Goal: Book appointment/travel/reservation

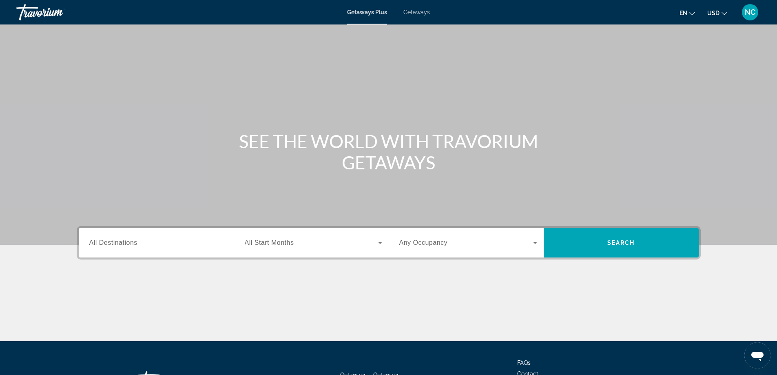
click at [424, 12] on span "Getaways" at bounding box center [416, 12] width 27 height 7
click at [120, 242] on span "All Destinations" at bounding box center [113, 242] width 48 height 7
click at [120, 242] on input "Destination All Destinations" at bounding box center [158, 243] width 138 height 10
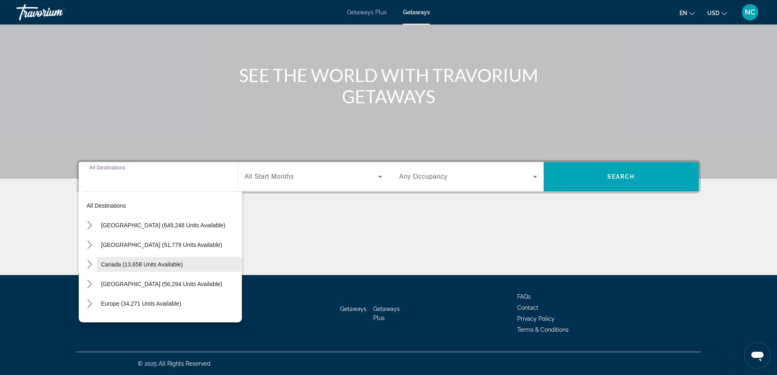
scroll to position [41, 0]
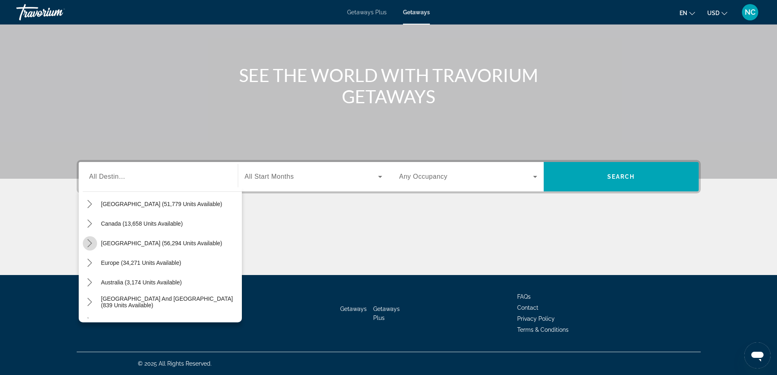
click at [90, 244] on icon "Toggle Caribbean & Atlantic Islands (56,294 units available) submenu" at bounding box center [90, 243] width 8 height 8
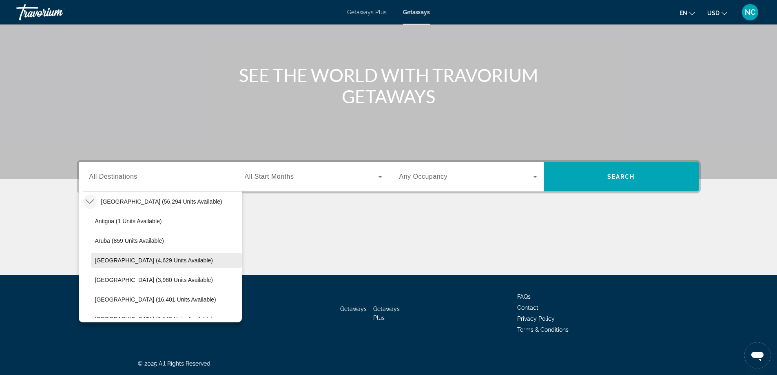
click at [152, 259] on span "[GEOGRAPHIC_DATA] (4,629 units available)" at bounding box center [154, 260] width 118 height 7
type input "**********"
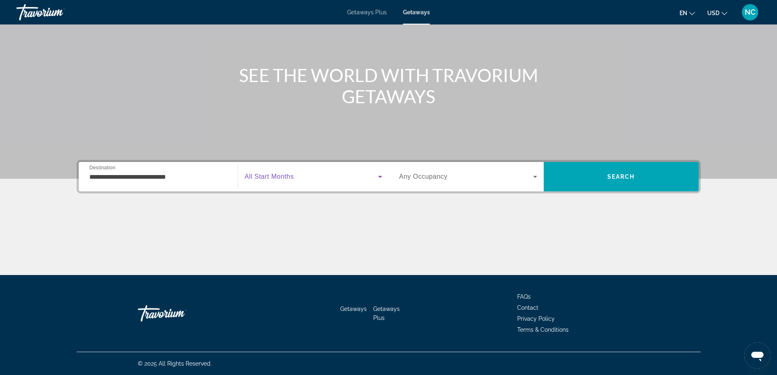
click at [381, 176] on icon "Search widget" at bounding box center [380, 177] width 4 height 2
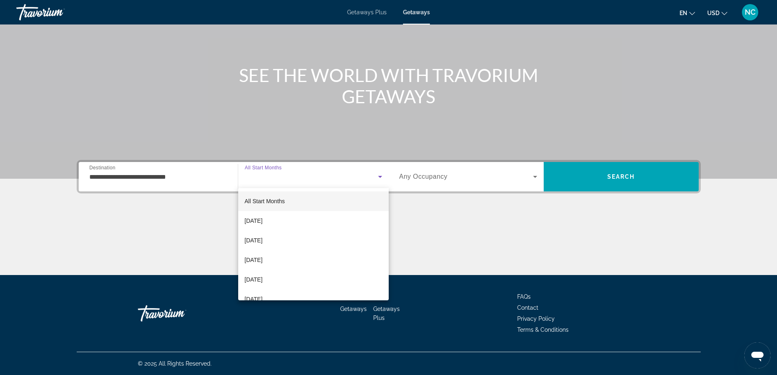
click at [381, 176] on div at bounding box center [388, 187] width 777 height 375
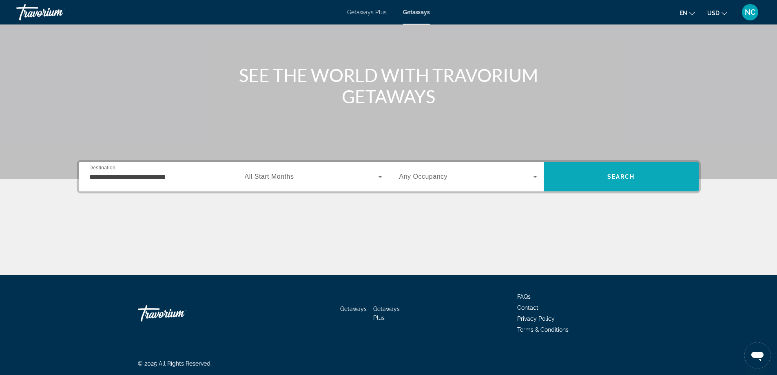
click at [599, 173] on span "Search" at bounding box center [621, 177] width 155 height 20
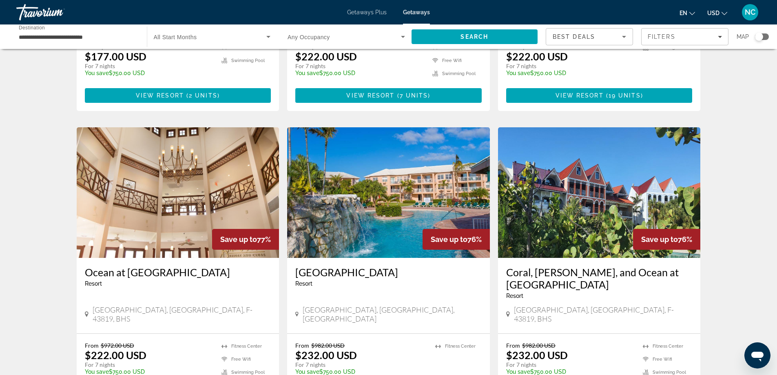
scroll to position [957, 0]
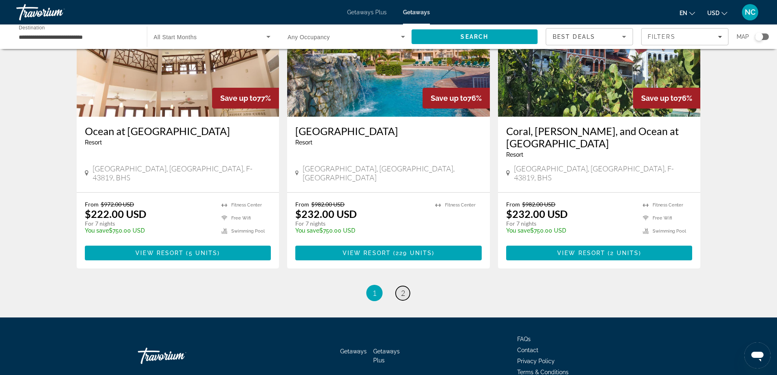
click at [403, 288] on span "2" at bounding box center [403, 292] width 4 height 9
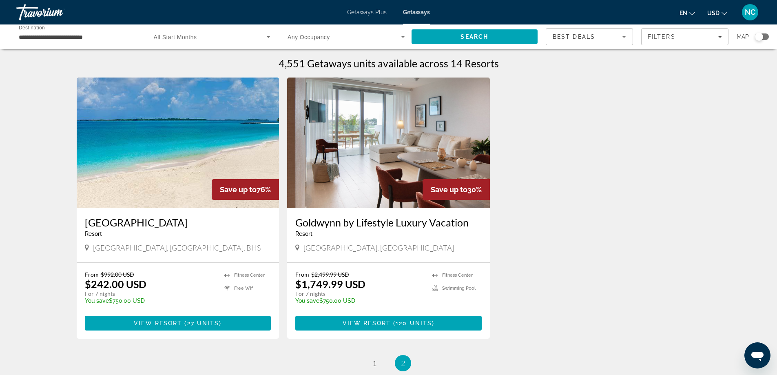
click at [142, 147] on img "Main content" at bounding box center [178, 143] width 203 height 131
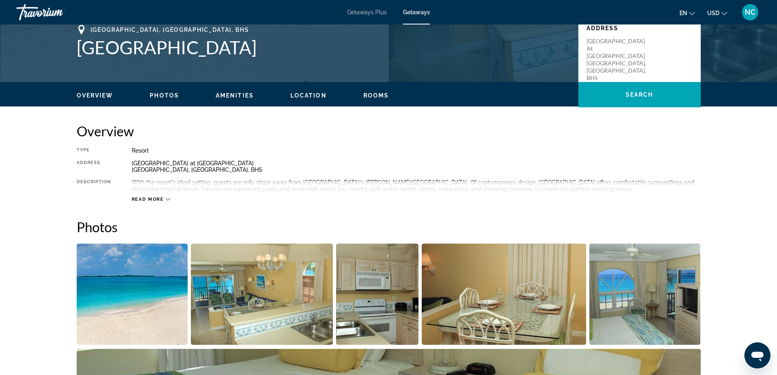
scroll to position [243, 0]
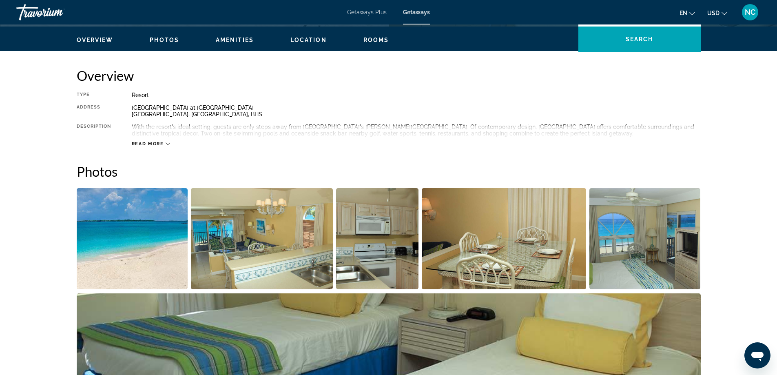
click at [145, 251] on img "Open full-screen image slider" at bounding box center [132, 238] width 111 height 101
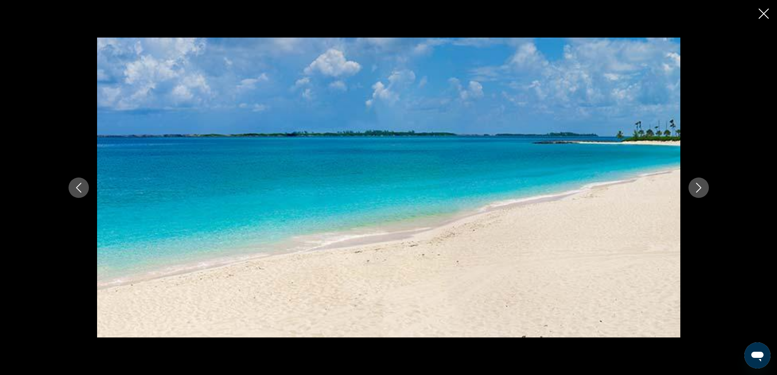
click at [698, 190] on icon "Next image" at bounding box center [698, 188] width 5 height 10
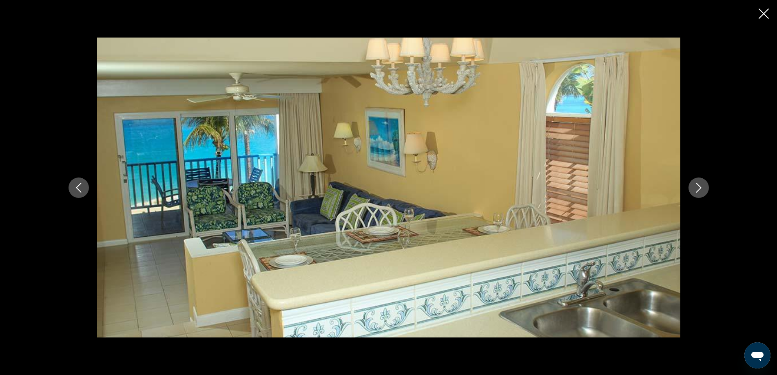
click at [698, 187] on icon "Next image" at bounding box center [699, 188] width 10 height 10
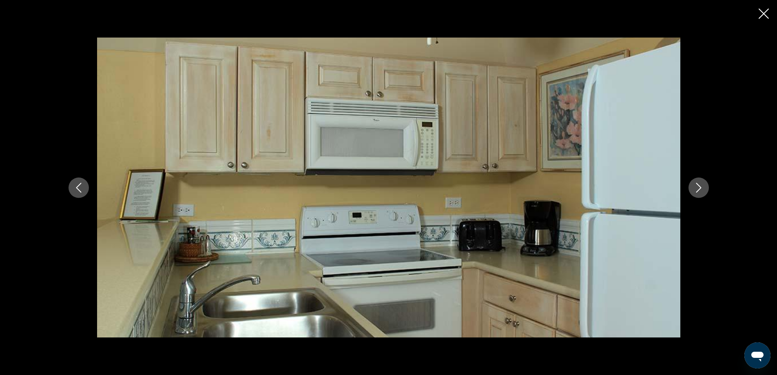
click at [698, 187] on icon "Next image" at bounding box center [699, 188] width 10 height 10
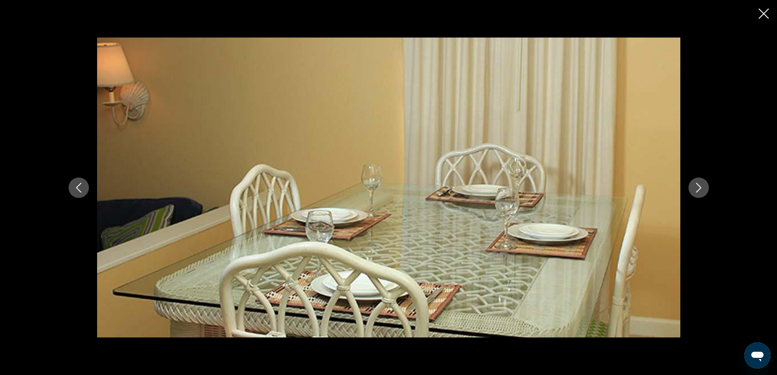
click at [698, 187] on icon "Next image" at bounding box center [699, 188] width 10 height 10
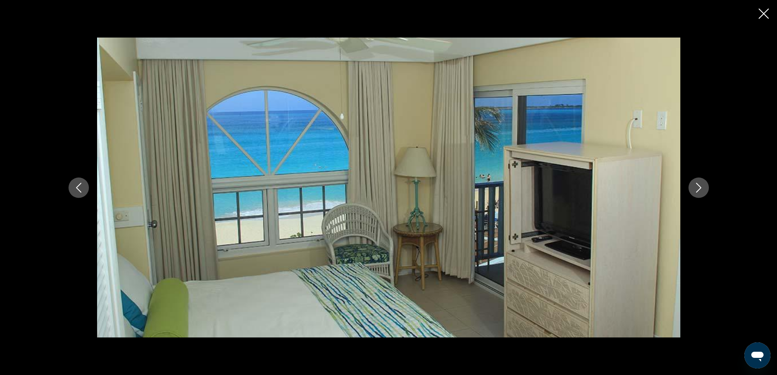
click at [698, 187] on icon "Next image" at bounding box center [699, 188] width 10 height 10
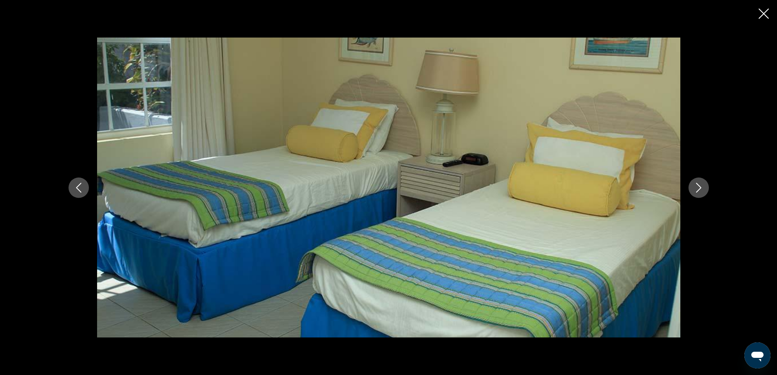
click at [698, 187] on icon "Next image" at bounding box center [699, 188] width 10 height 10
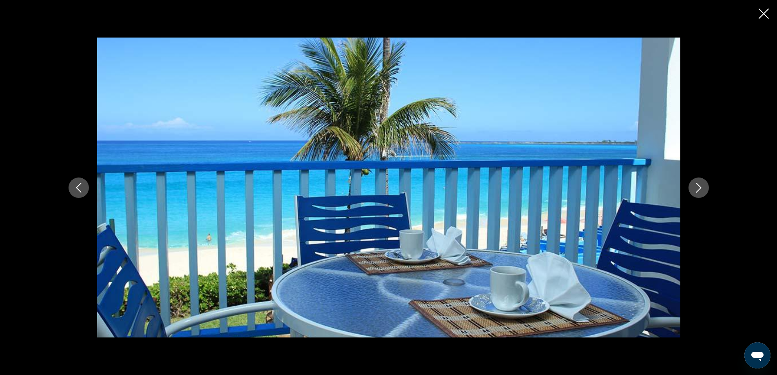
click at [698, 187] on icon "Next image" at bounding box center [699, 188] width 10 height 10
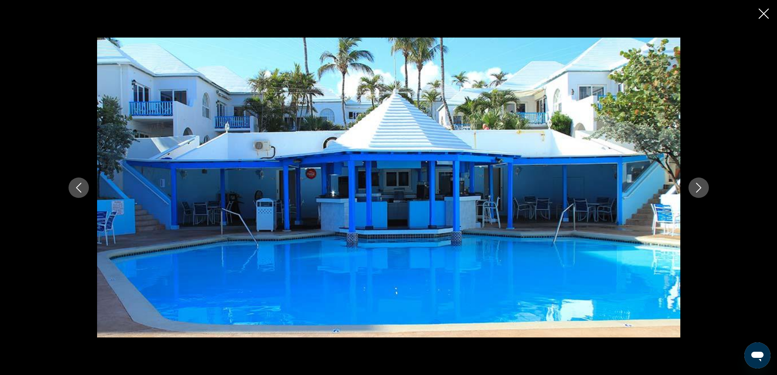
click at [698, 187] on icon "Next image" at bounding box center [699, 188] width 10 height 10
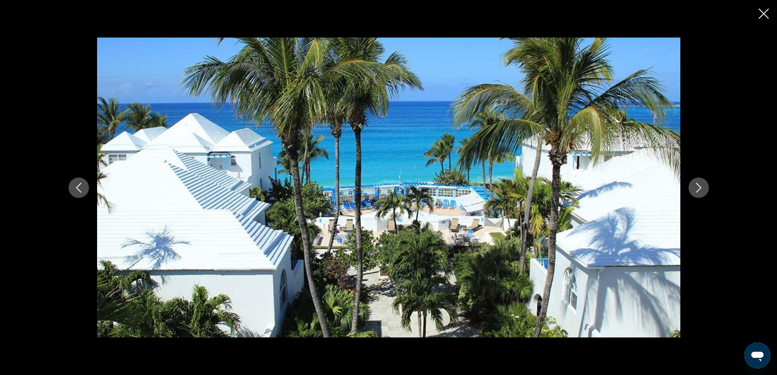
click at [698, 187] on icon "Next image" at bounding box center [699, 188] width 10 height 10
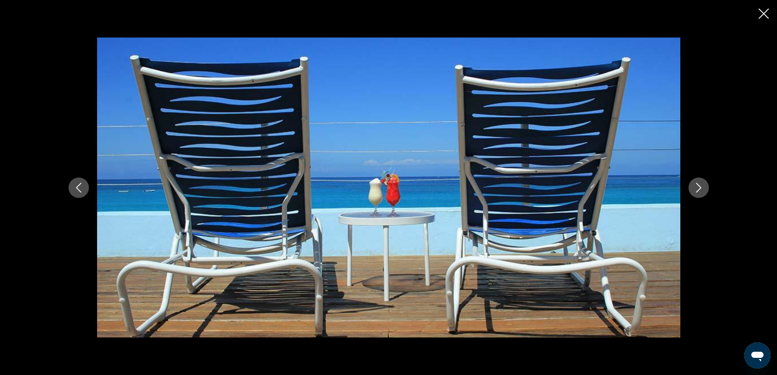
click at [698, 187] on icon "Next image" at bounding box center [699, 188] width 10 height 10
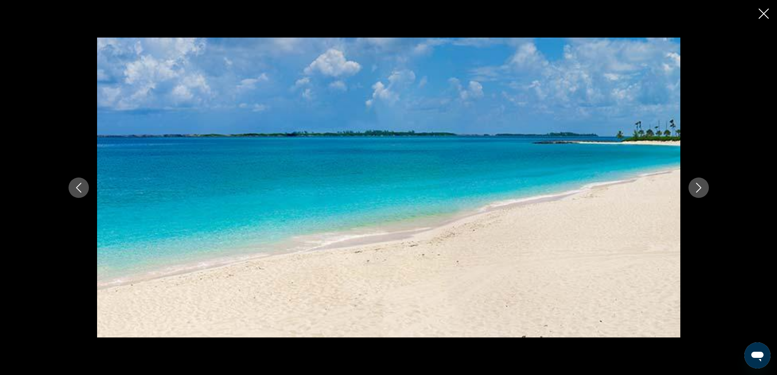
click at [698, 187] on icon "Next image" at bounding box center [699, 188] width 10 height 10
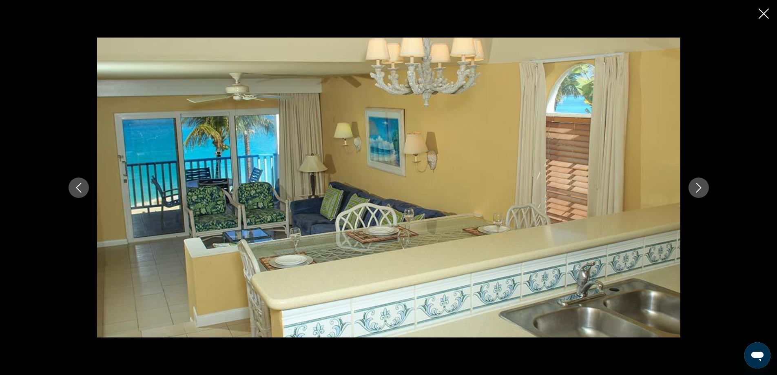
click at [698, 187] on icon "Next image" at bounding box center [699, 188] width 10 height 10
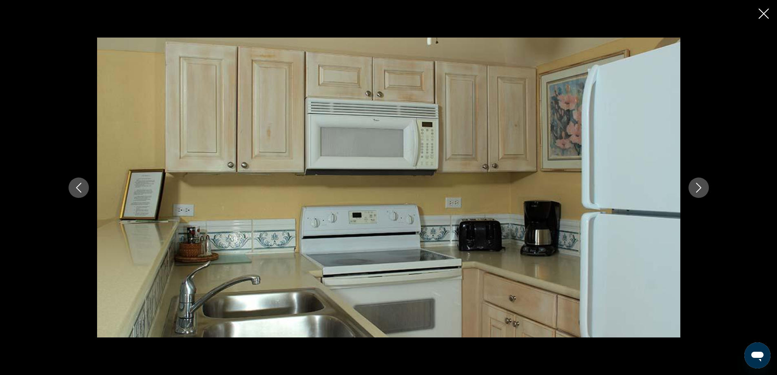
click at [698, 187] on icon "Next image" at bounding box center [699, 188] width 10 height 10
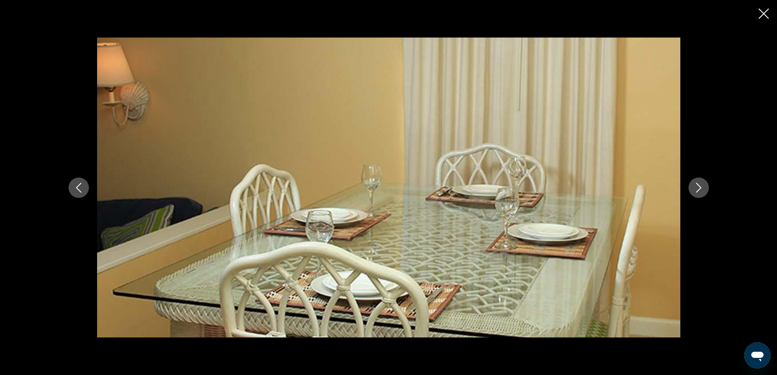
click at [764, 9] on icon "Close slideshow" at bounding box center [764, 14] width 10 height 10
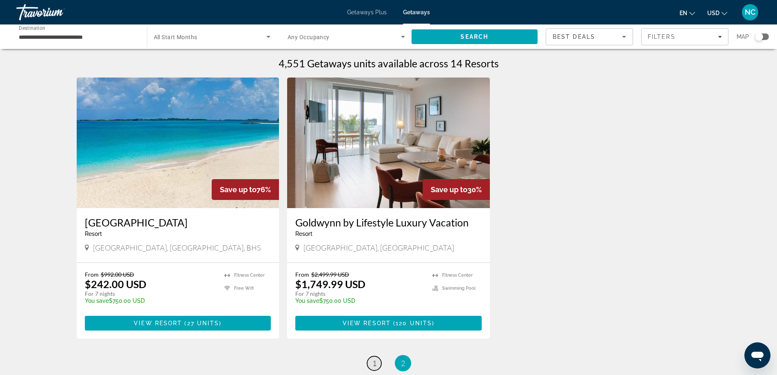
click at [374, 361] on span "1" at bounding box center [374, 363] width 4 height 9
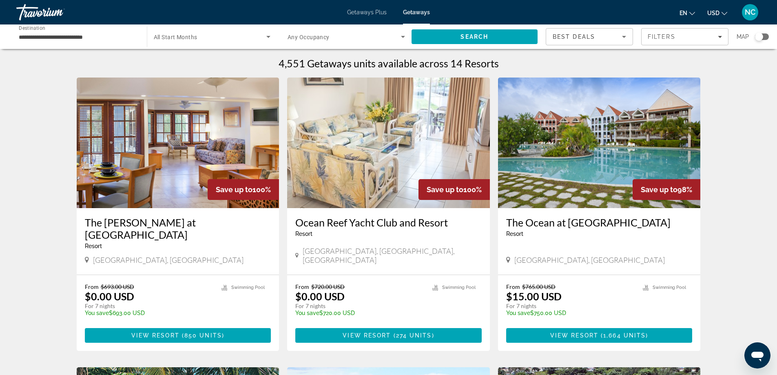
click at [171, 130] on img "Main content" at bounding box center [178, 143] width 203 height 131
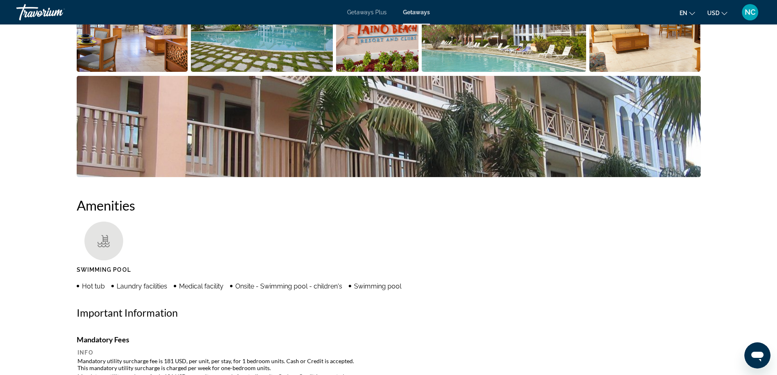
scroll to position [286, 0]
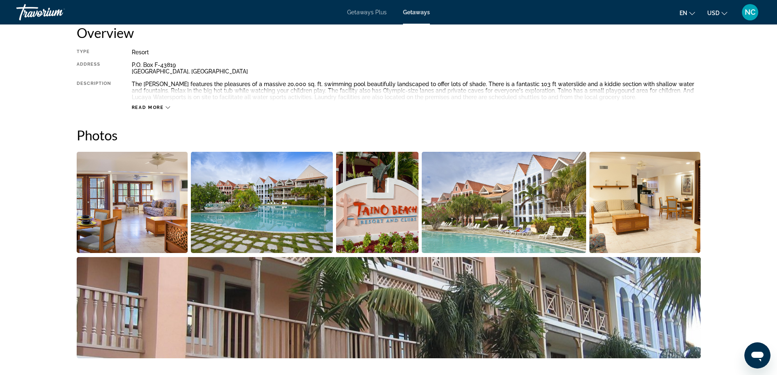
click at [126, 199] on img "Open full-screen image slider" at bounding box center [132, 202] width 111 height 101
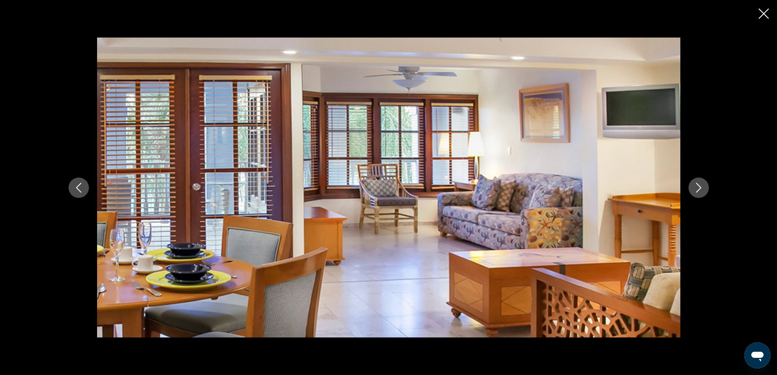
click at [699, 188] on icon "Next image" at bounding box center [699, 188] width 10 height 10
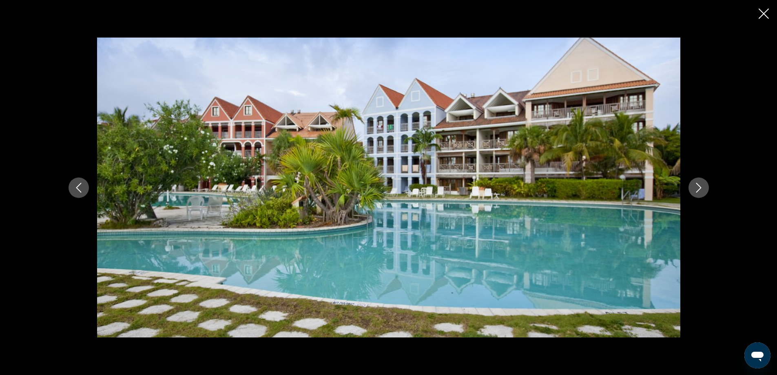
click at [699, 188] on icon "Next image" at bounding box center [699, 188] width 10 height 10
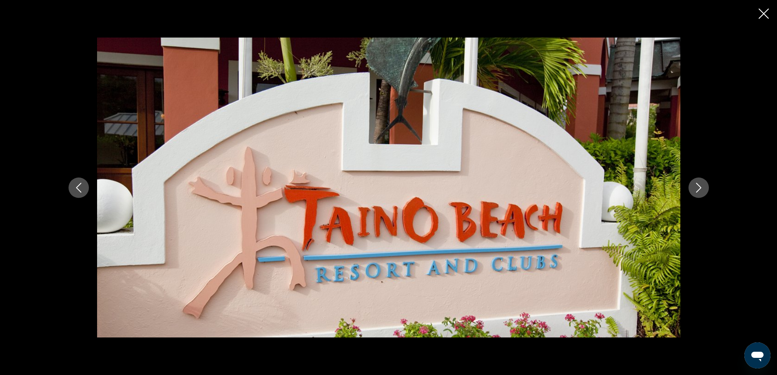
click at [699, 188] on icon "Next image" at bounding box center [699, 188] width 10 height 10
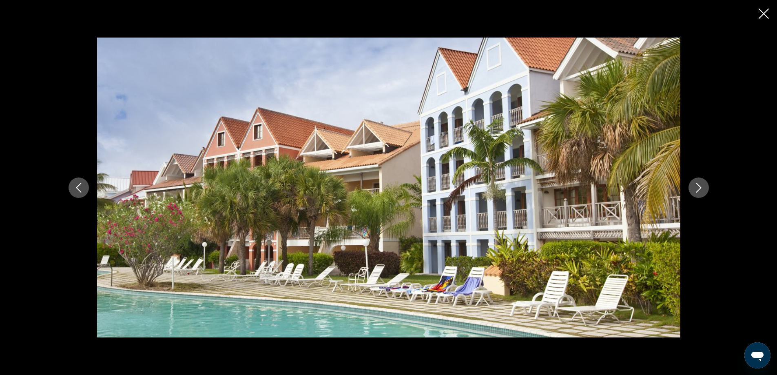
click at [699, 188] on icon "Next image" at bounding box center [699, 188] width 10 height 10
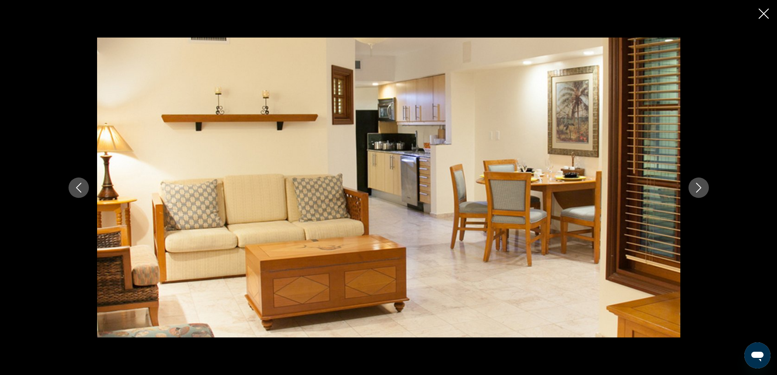
click at [699, 188] on icon "Next image" at bounding box center [699, 188] width 10 height 10
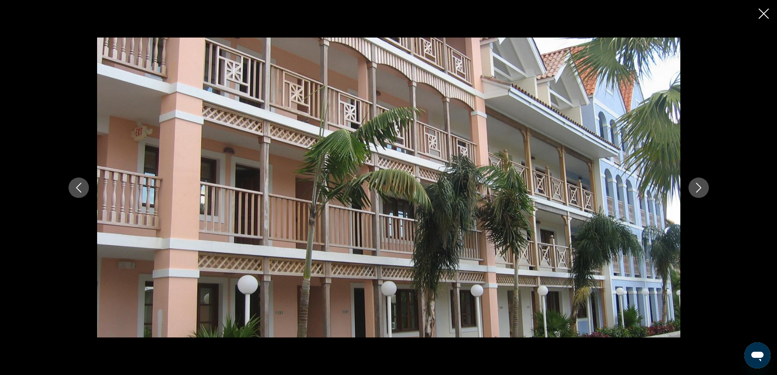
click at [699, 188] on icon "Next image" at bounding box center [699, 188] width 10 height 10
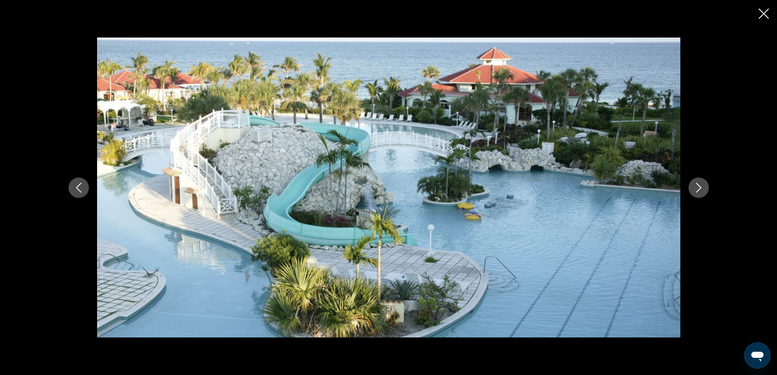
click at [699, 188] on icon "Next image" at bounding box center [699, 188] width 10 height 10
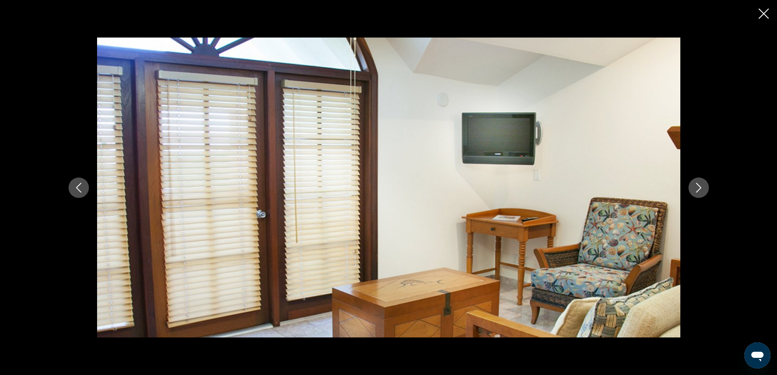
click at [699, 188] on icon "Next image" at bounding box center [699, 188] width 10 height 10
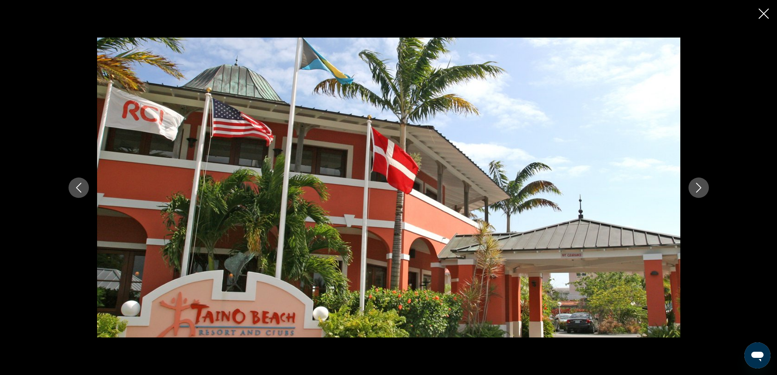
click at [699, 188] on icon "Next image" at bounding box center [699, 188] width 10 height 10
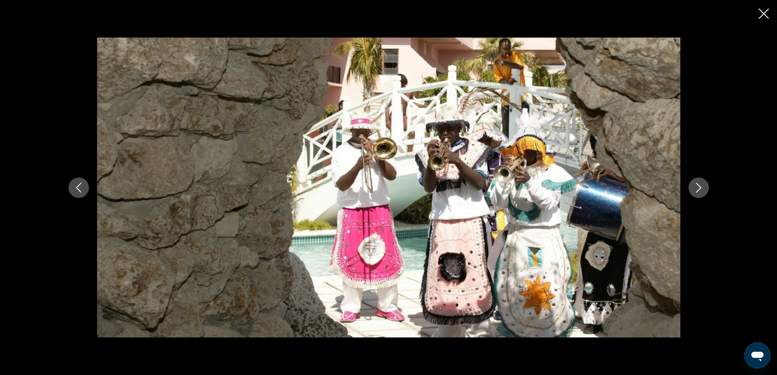
click at [699, 188] on icon "Next image" at bounding box center [699, 188] width 10 height 10
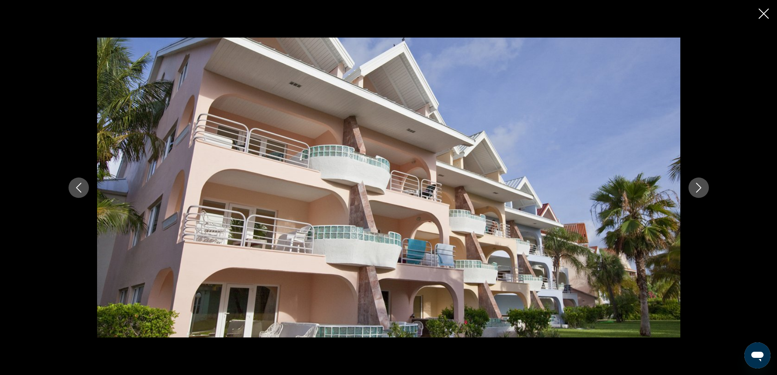
click at [699, 188] on icon "Next image" at bounding box center [699, 188] width 10 height 10
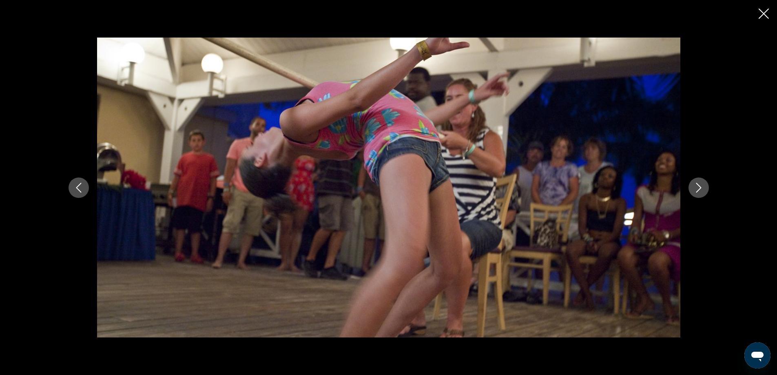
click at [699, 188] on icon "Next image" at bounding box center [699, 188] width 10 height 10
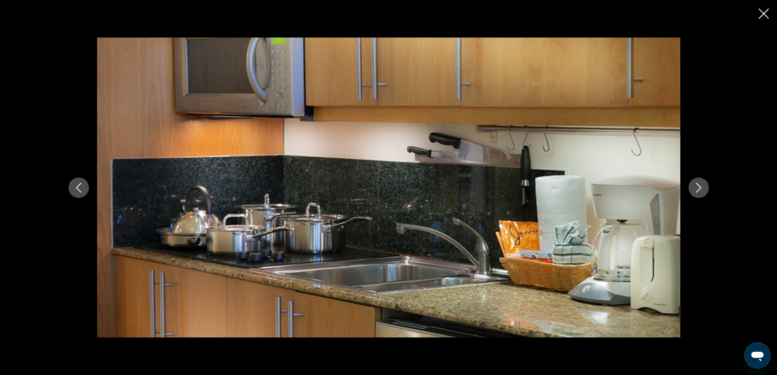
click at [699, 188] on icon "Next image" at bounding box center [699, 188] width 10 height 10
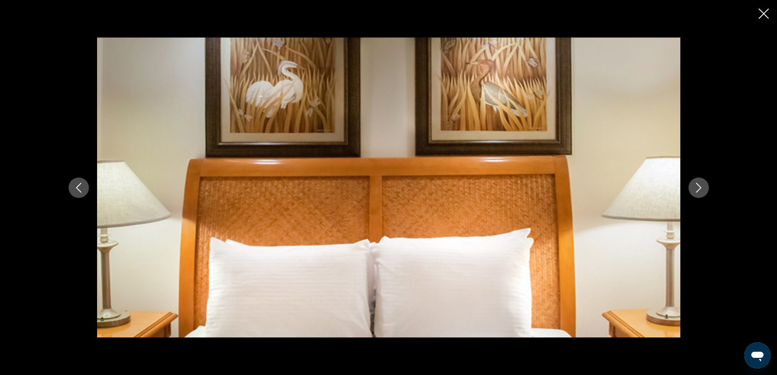
click at [699, 188] on icon "Next image" at bounding box center [699, 188] width 10 height 10
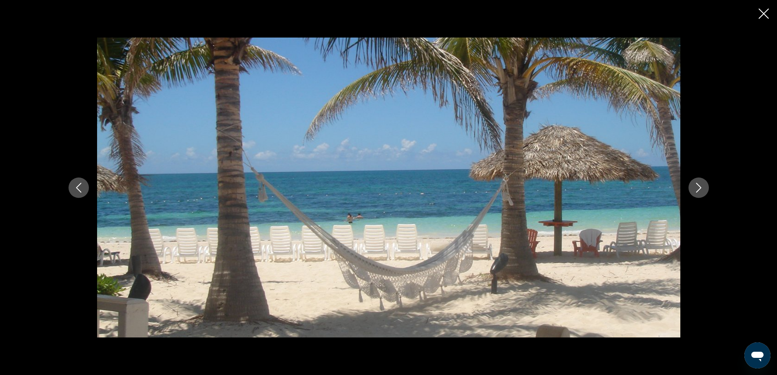
click at [699, 188] on icon "Next image" at bounding box center [699, 188] width 10 height 10
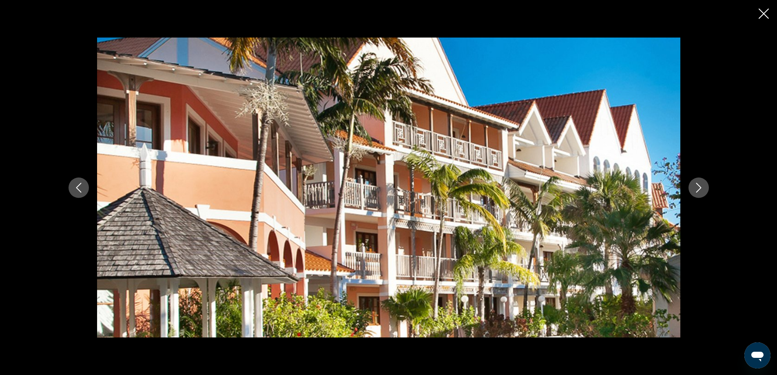
click at [699, 188] on icon "Next image" at bounding box center [699, 188] width 10 height 10
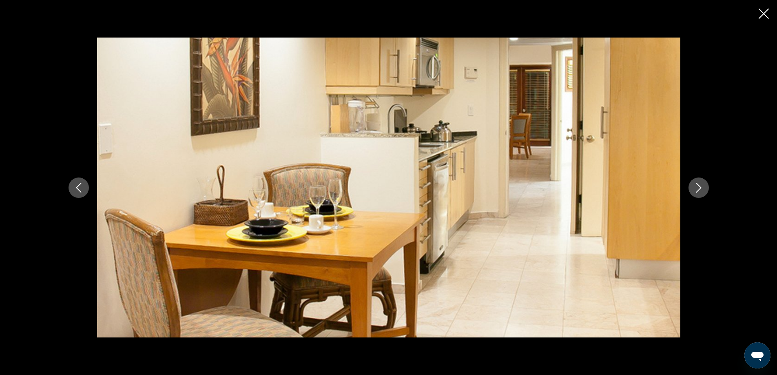
click at [699, 188] on icon "Next image" at bounding box center [699, 188] width 10 height 10
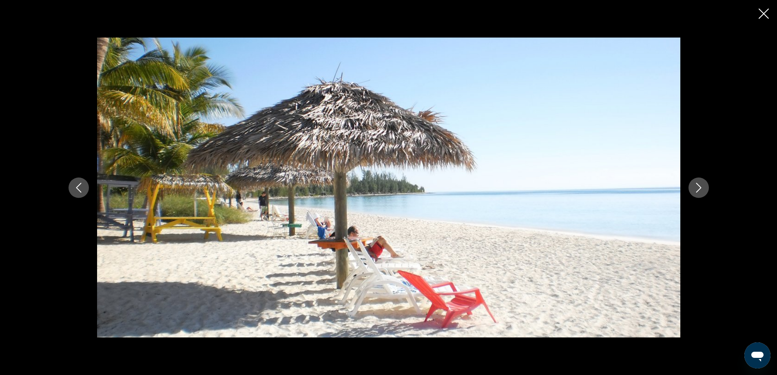
click at [699, 188] on icon "Next image" at bounding box center [699, 188] width 10 height 10
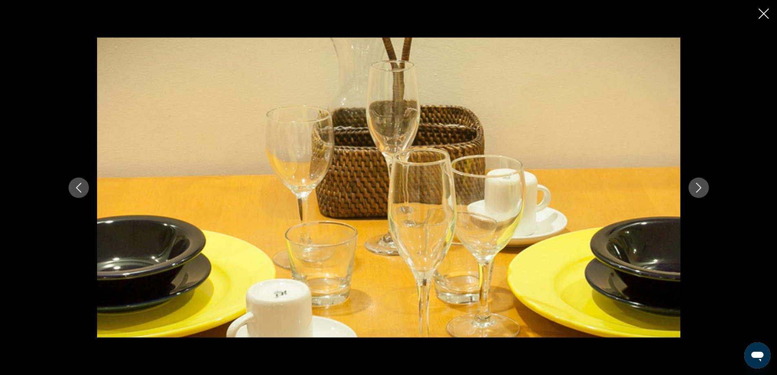
click at [699, 188] on icon "Next image" at bounding box center [699, 188] width 10 height 10
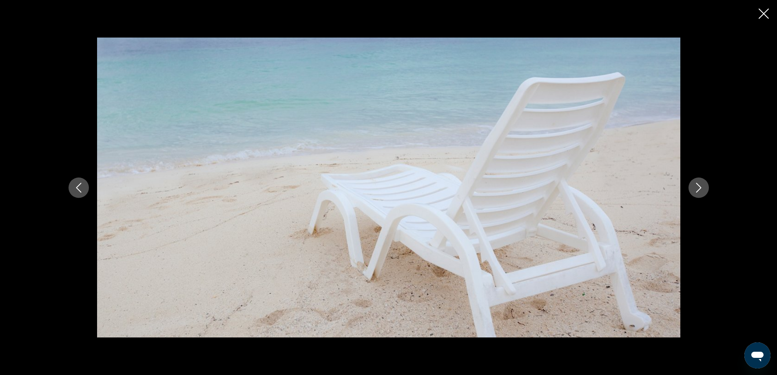
click at [699, 188] on icon "Next image" at bounding box center [699, 188] width 10 height 10
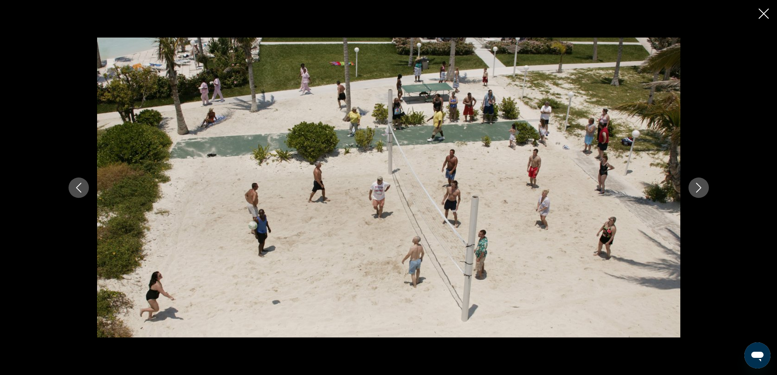
click at [699, 188] on icon "Next image" at bounding box center [699, 188] width 10 height 10
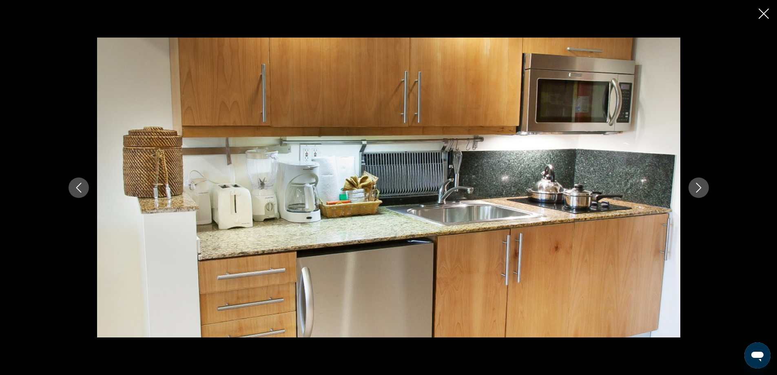
click at [699, 188] on icon "Next image" at bounding box center [699, 188] width 10 height 10
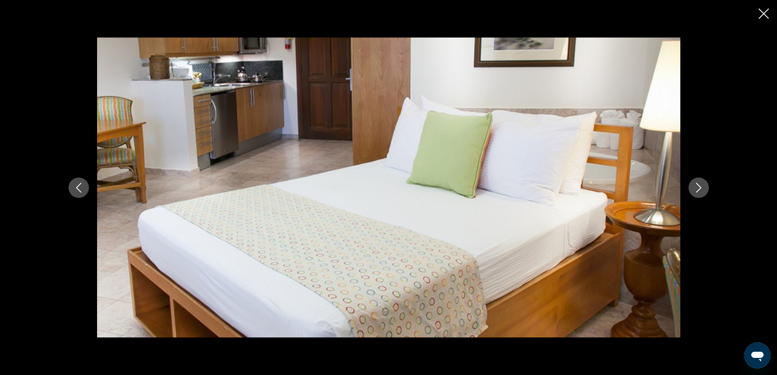
click at [699, 188] on icon "Next image" at bounding box center [699, 188] width 10 height 10
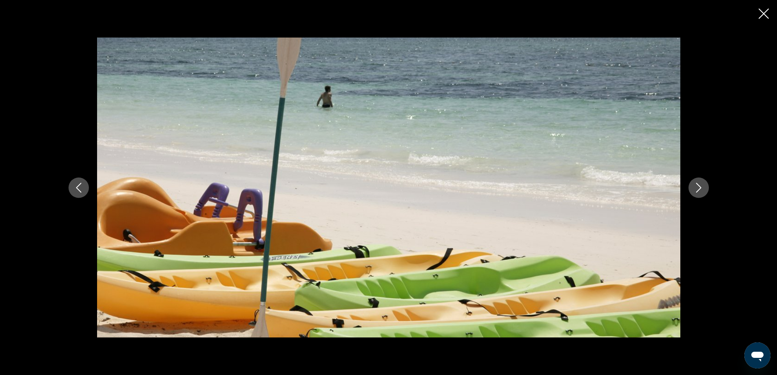
click at [699, 188] on icon "Next image" at bounding box center [699, 188] width 10 height 10
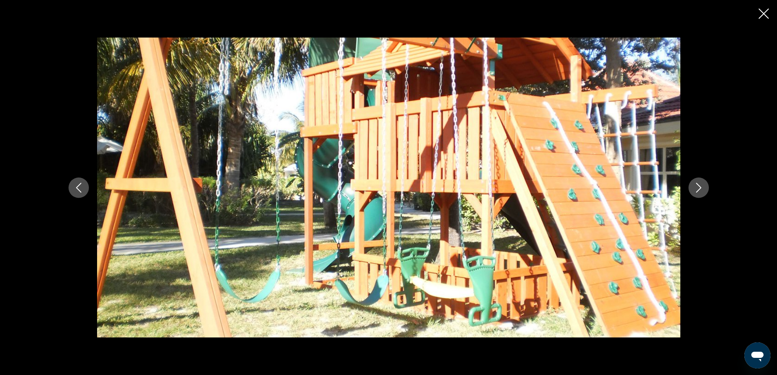
click at [699, 188] on icon "Next image" at bounding box center [699, 188] width 10 height 10
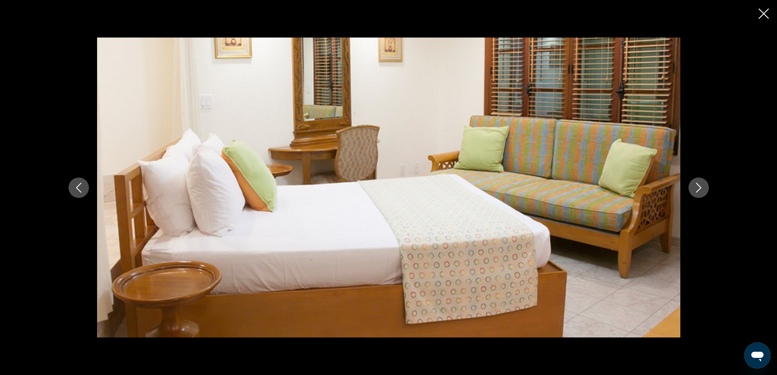
click at [699, 188] on icon "Next image" at bounding box center [699, 188] width 10 height 10
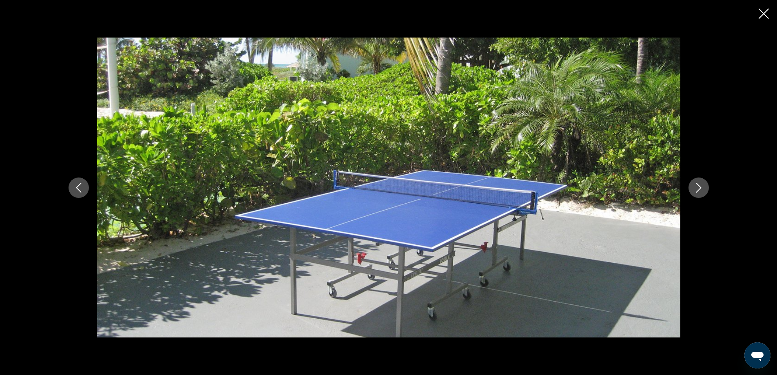
click at [699, 188] on icon "Next image" at bounding box center [699, 188] width 10 height 10
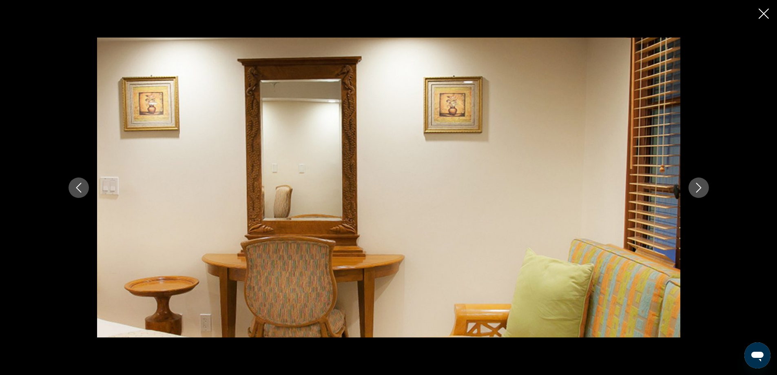
click at [699, 188] on icon "Next image" at bounding box center [699, 188] width 10 height 10
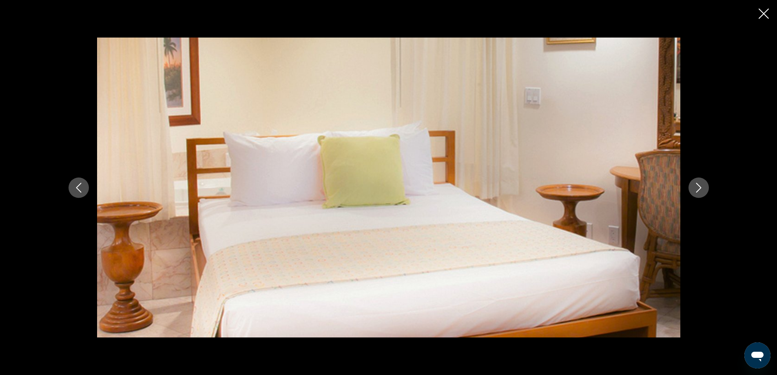
click at [699, 188] on icon "Next image" at bounding box center [699, 188] width 10 height 10
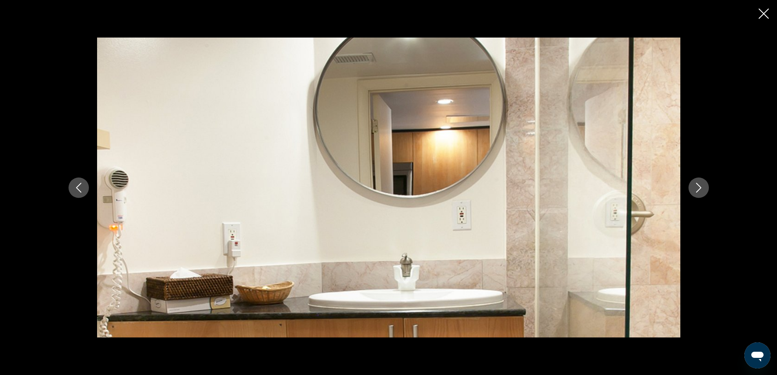
click at [699, 188] on icon "Next image" at bounding box center [699, 188] width 10 height 10
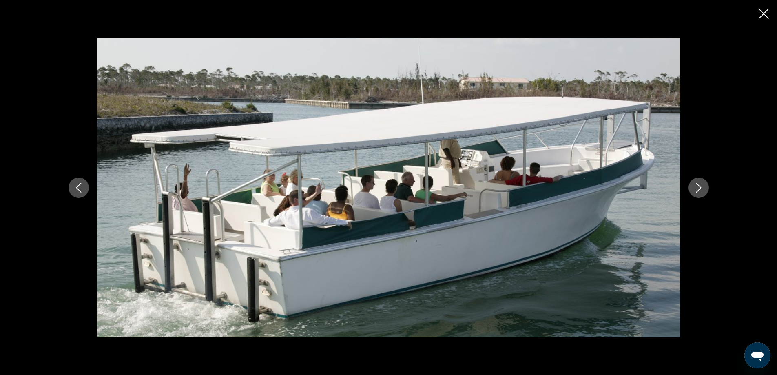
click at [699, 188] on icon "Next image" at bounding box center [699, 188] width 10 height 10
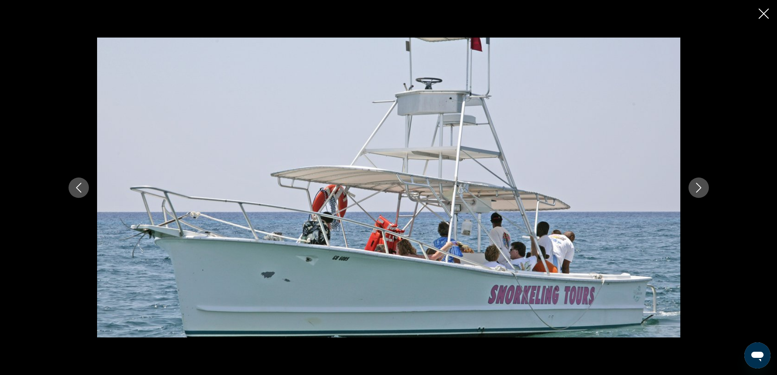
click at [699, 188] on icon "Next image" at bounding box center [699, 188] width 10 height 10
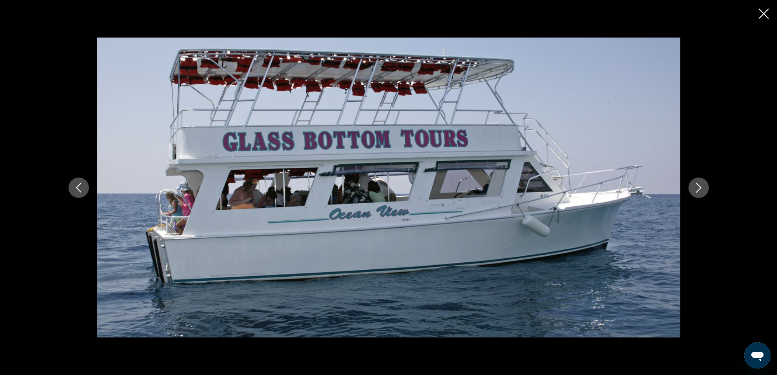
click at [699, 188] on icon "Next image" at bounding box center [699, 188] width 10 height 10
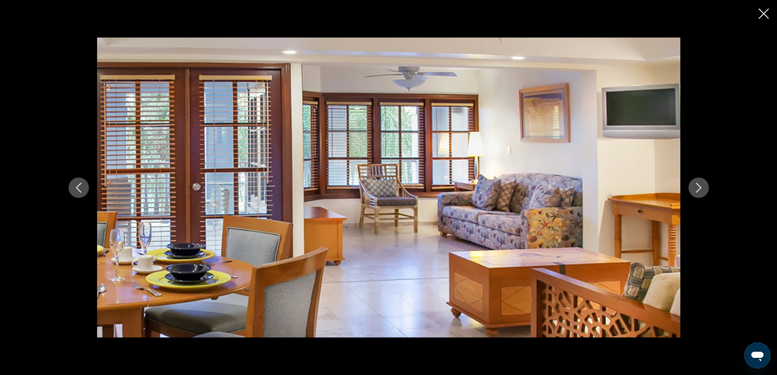
click at [699, 188] on icon "Next image" at bounding box center [699, 188] width 10 height 10
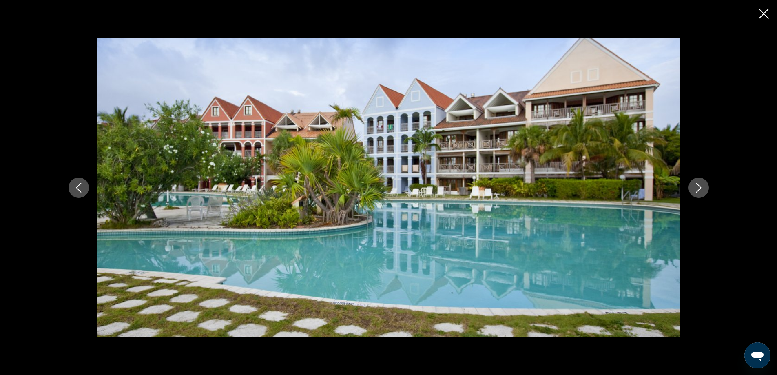
click at [699, 188] on icon "Next image" at bounding box center [699, 188] width 10 height 10
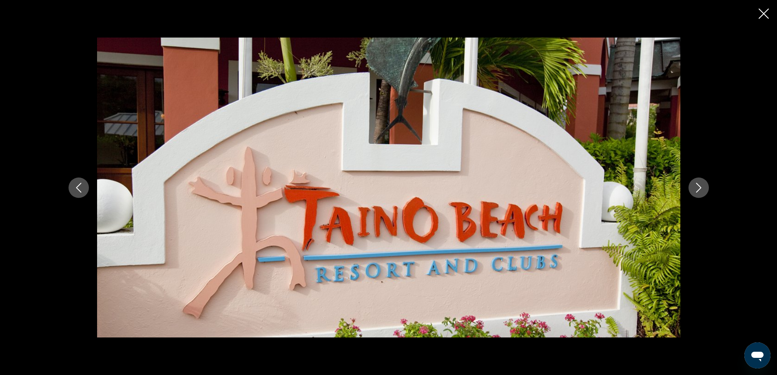
click at [699, 188] on icon "Next image" at bounding box center [699, 188] width 10 height 10
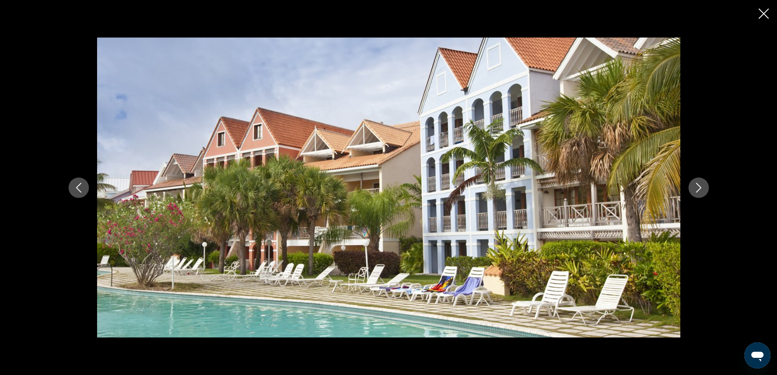
click at [699, 188] on icon "Next image" at bounding box center [699, 188] width 10 height 10
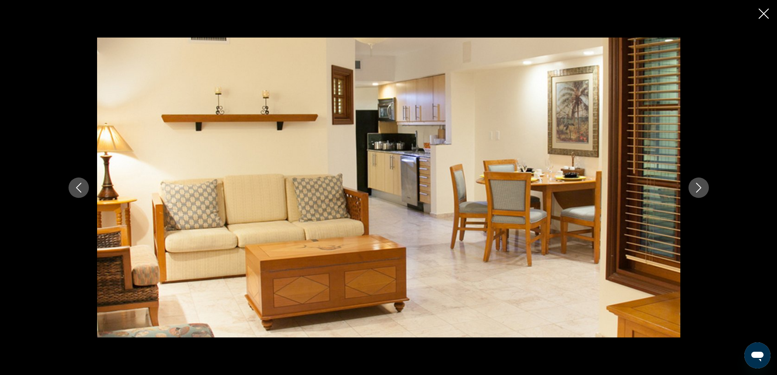
click at [699, 188] on icon "Next image" at bounding box center [699, 188] width 10 height 10
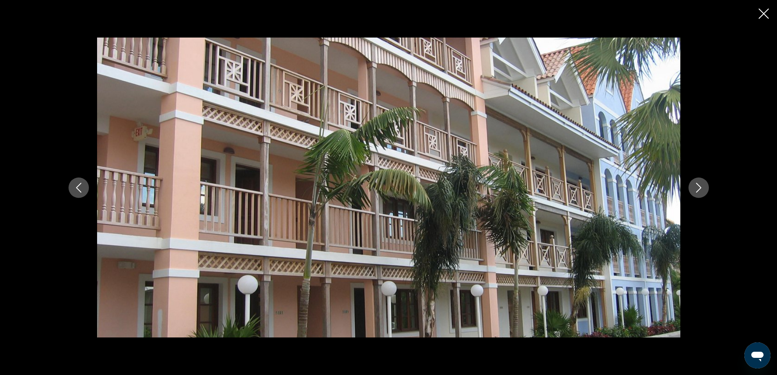
click at [699, 188] on icon "Next image" at bounding box center [699, 188] width 10 height 10
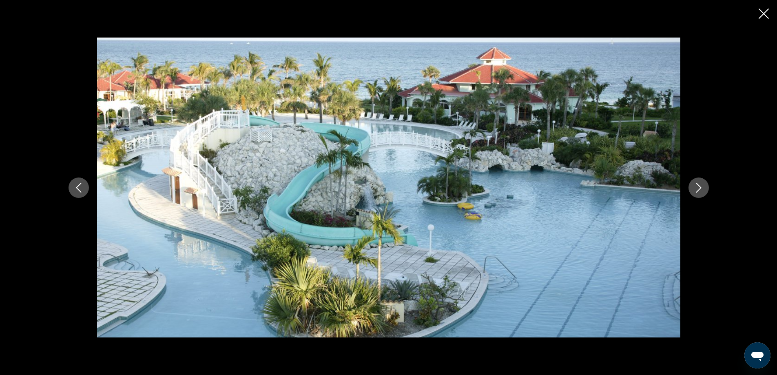
click at [699, 188] on icon "Next image" at bounding box center [699, 188] width 10 height 10
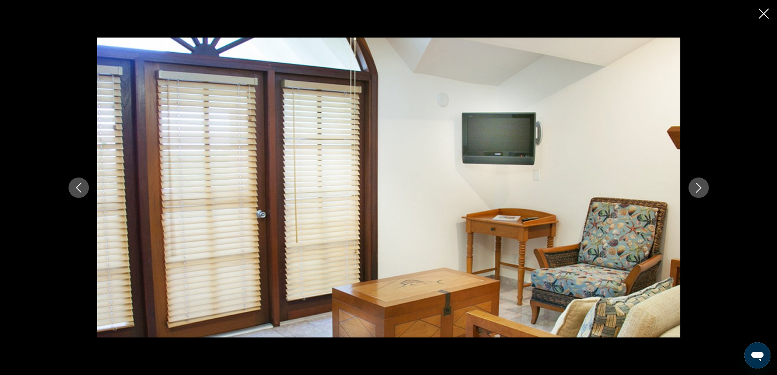
click at [699, 188] on icon "Next image" at bounding box center [699, 188] width 10 height 10
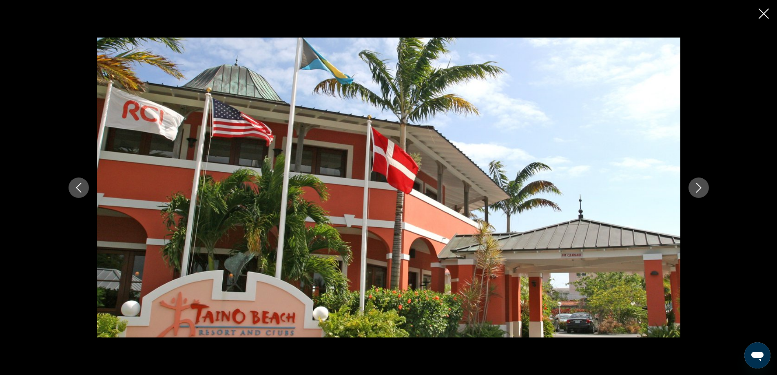
click at [699, 188] on icon "Next image" at bounding box center [699, 188] width 10 height 10
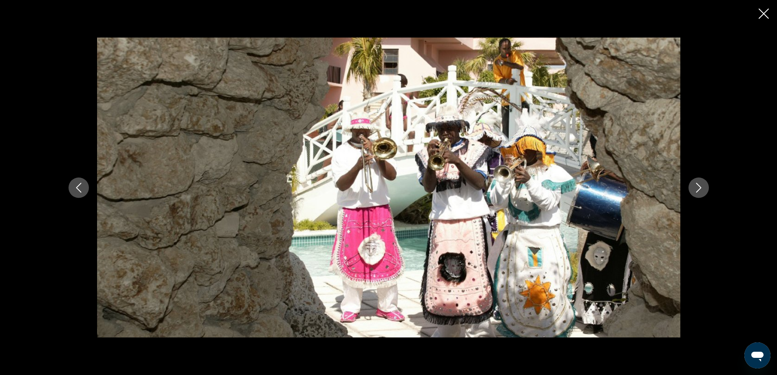
click at [762, 11] on icon "Close slideshow" at bounding box center [764, 14] width 10 height 10
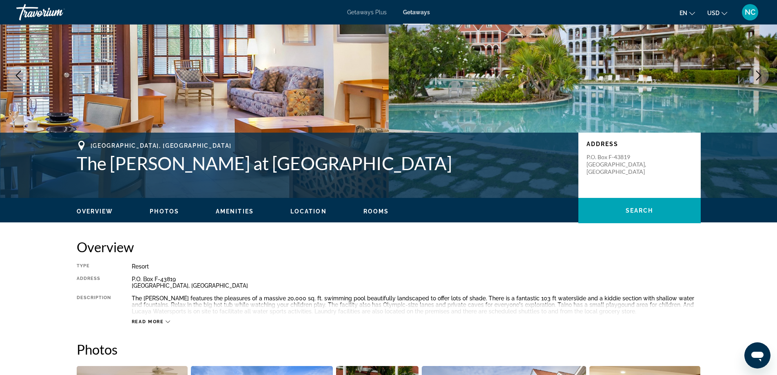
scroll to position [0, 0]
